Goal: Information Seeking & Learning: Learn about a topic

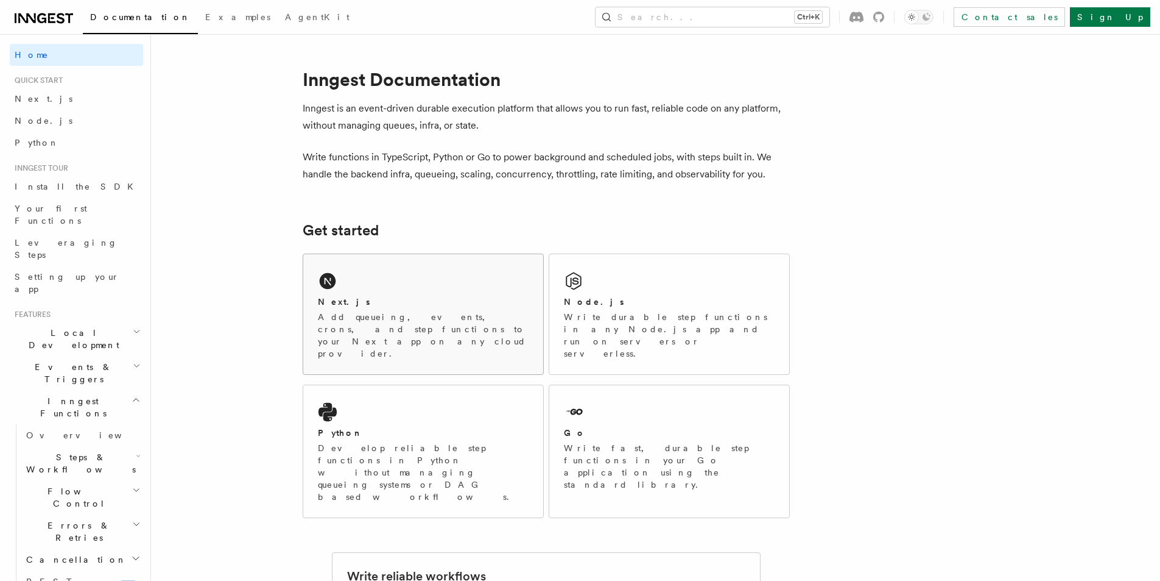
click at [331, 259] on div "Next.js Add queueing, events, crons, and step functions to your Next app on any…" at bounding box center [423, 314] width 240 height 120
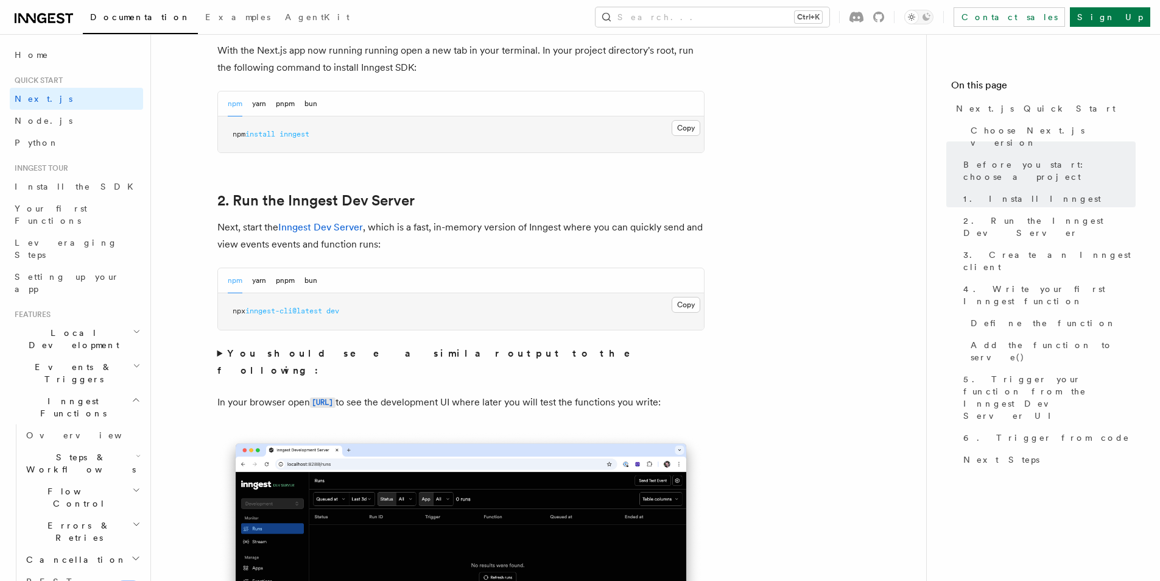
scroll to position [792, 0]
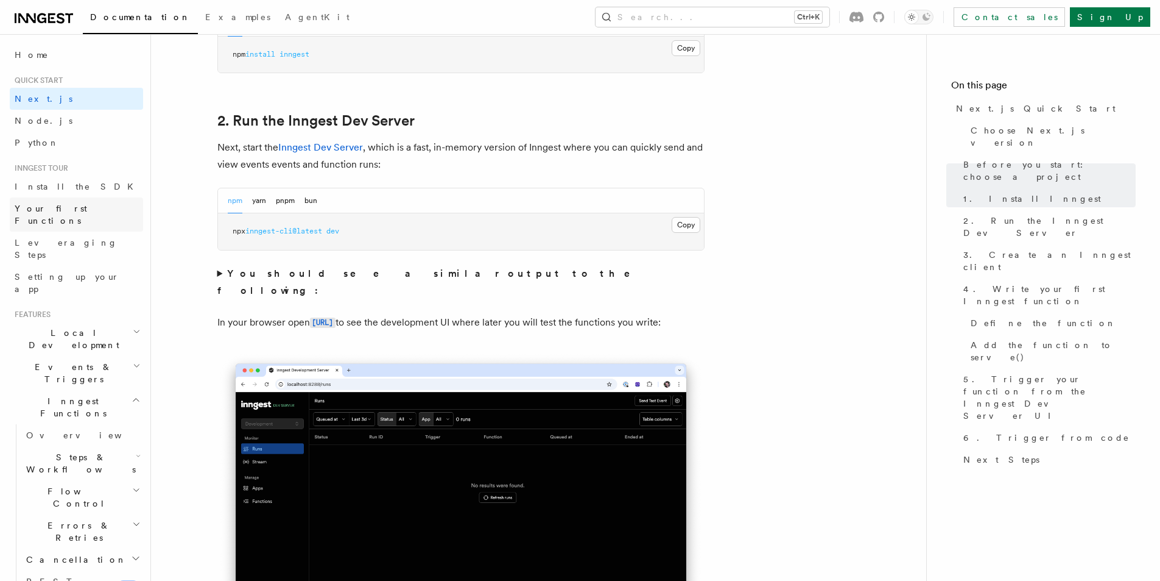
click at [46, 210] on span "Your first Functions" at bounding box center [51, 214] width 72 height 22
